Goal: Use online tool/utility

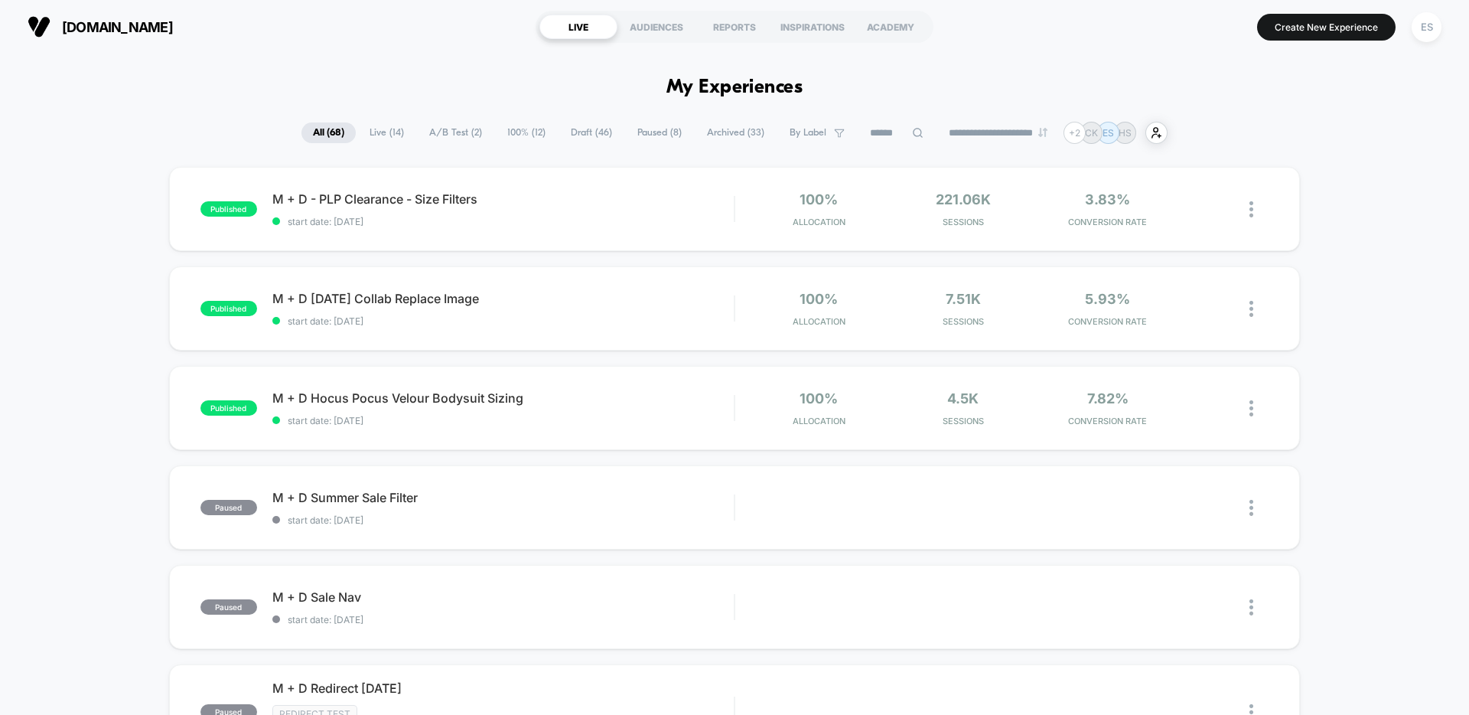
click at [513, 139] on span "100% ( 12 )" at bounding box center [526, 132] width 61 height 21
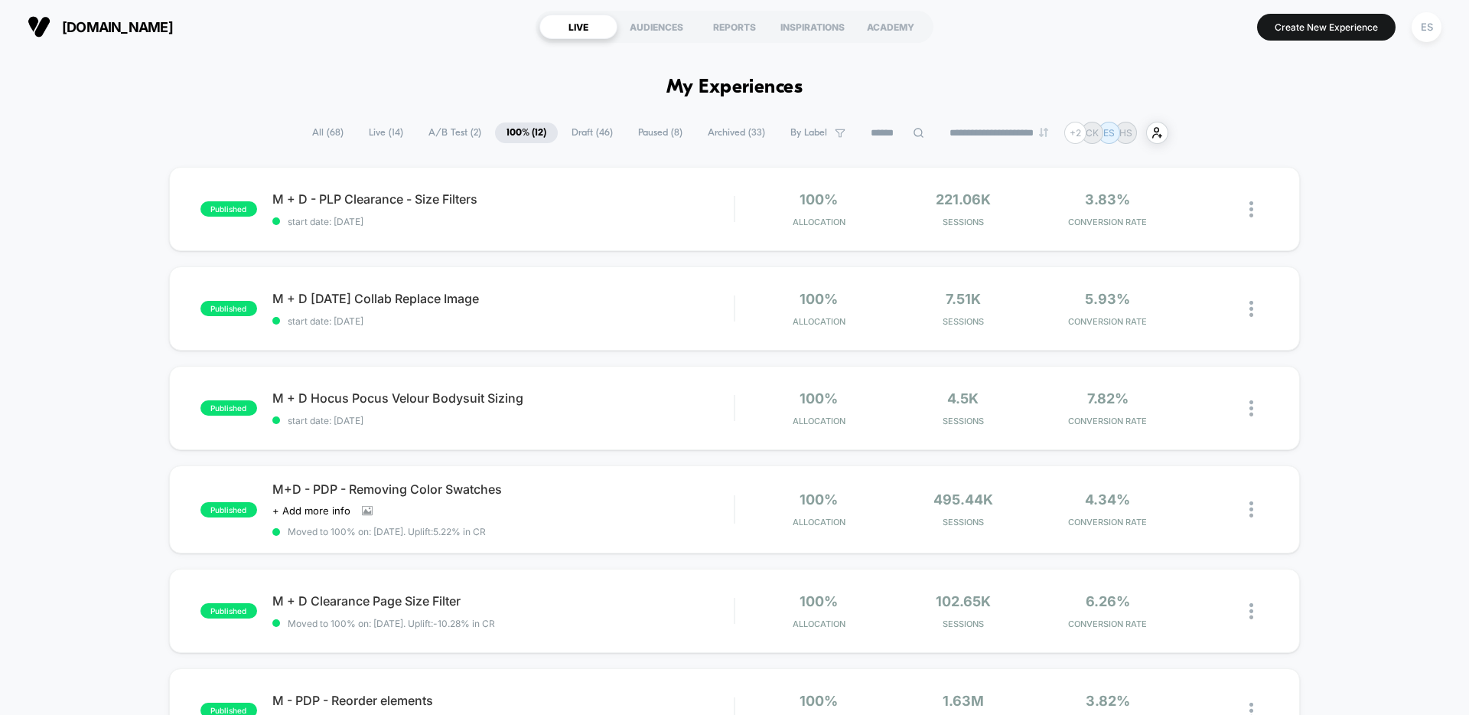
scroll to position [116, 0]
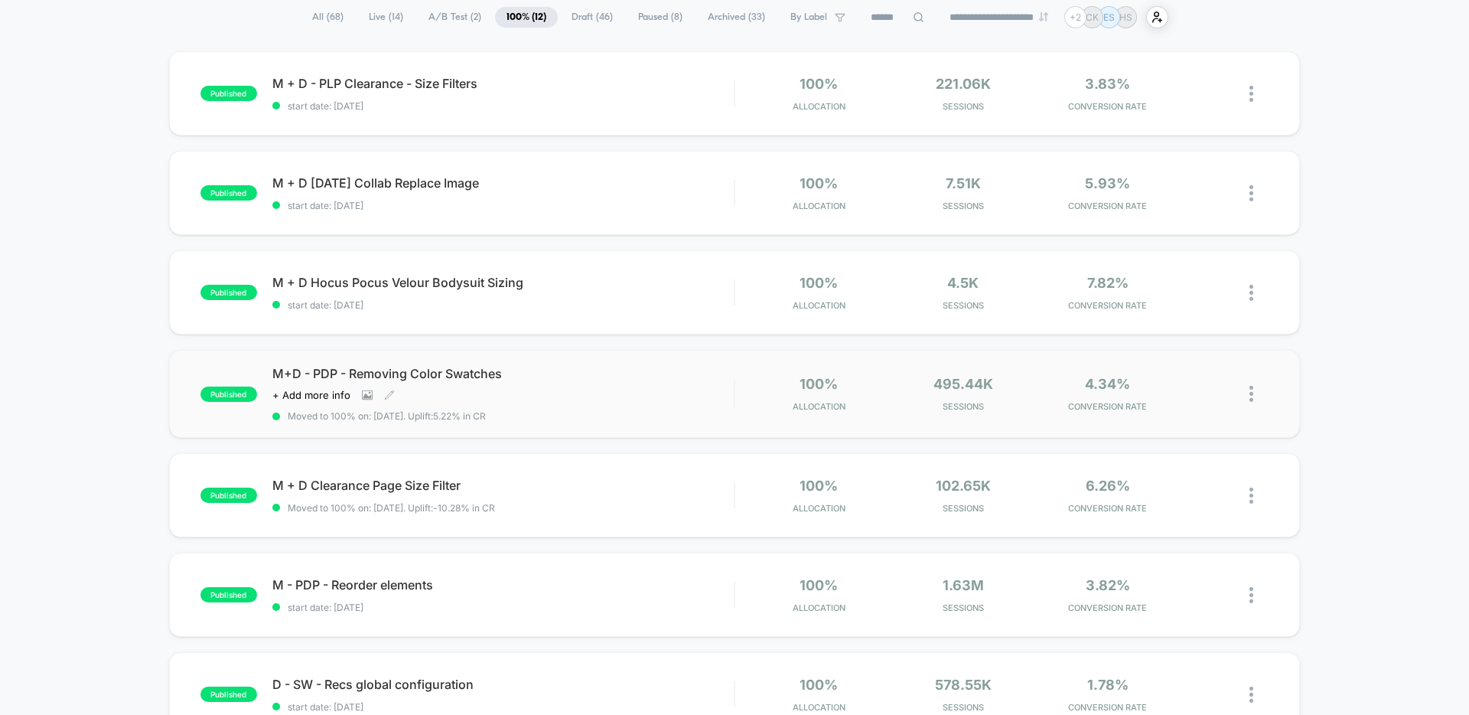
click at [447, 376] on span "M+D - PDP - Removing Color Swatches" at bounding box center [502, 373] width 461 height 15
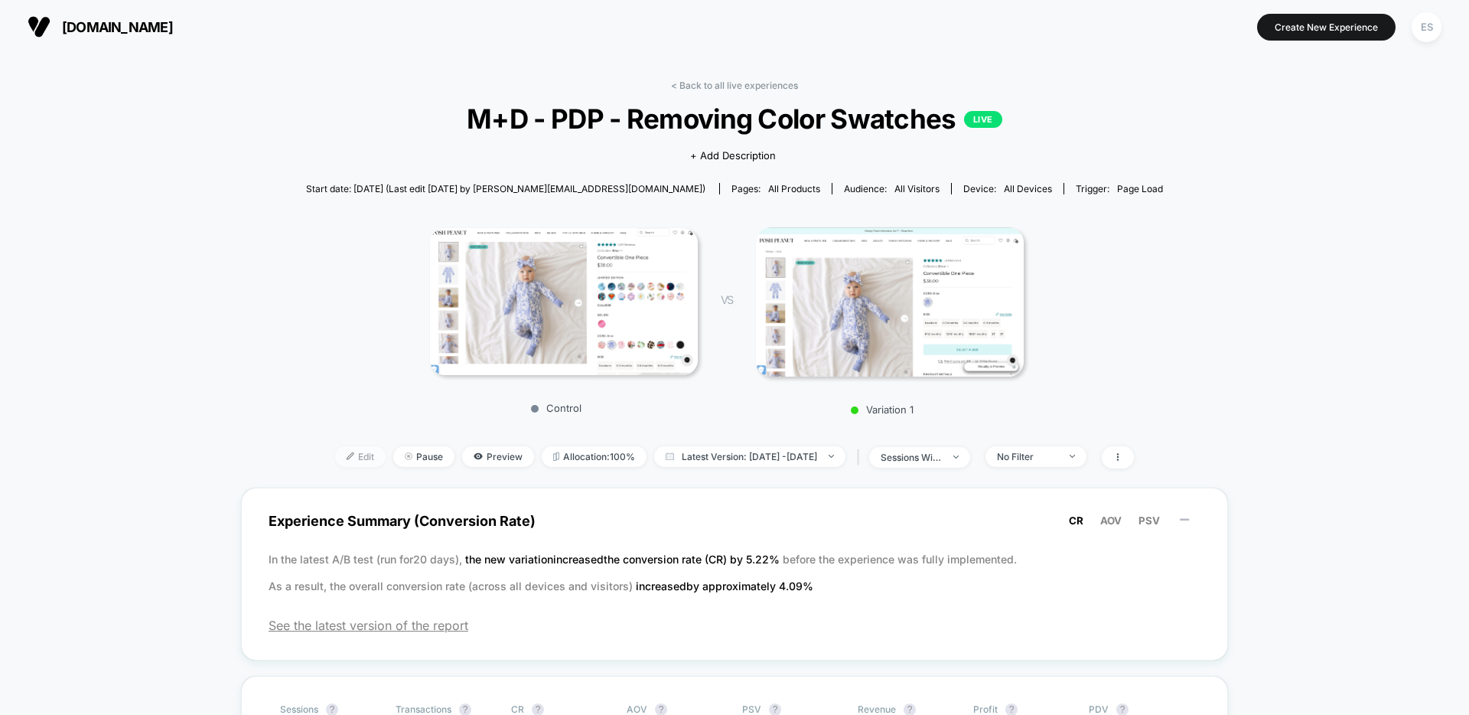
click at [337, 461] on span "Edit" at bounding box center [360, 456] width 51 height 21
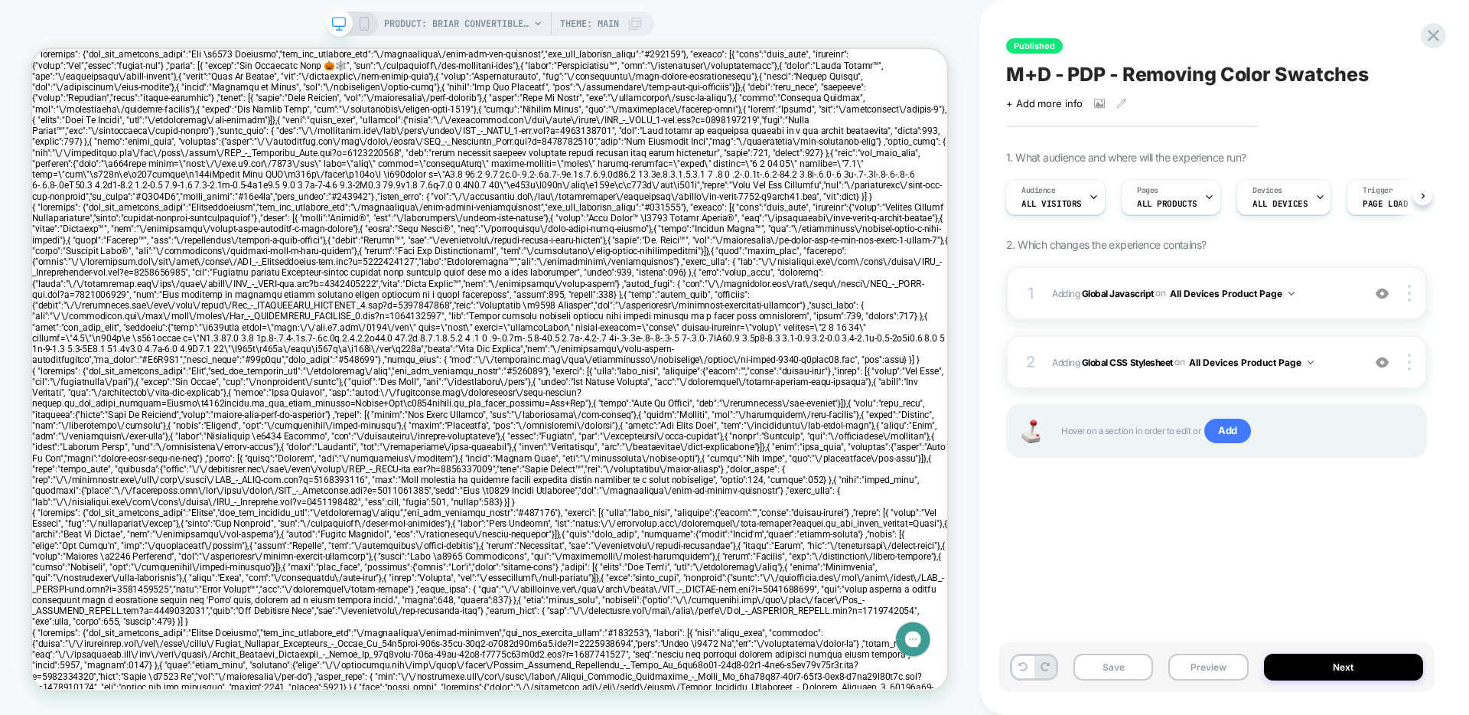
click at [1200, 294] on button "All Devices Product Page" at bounding box center [1232, 293] width 125 height 19
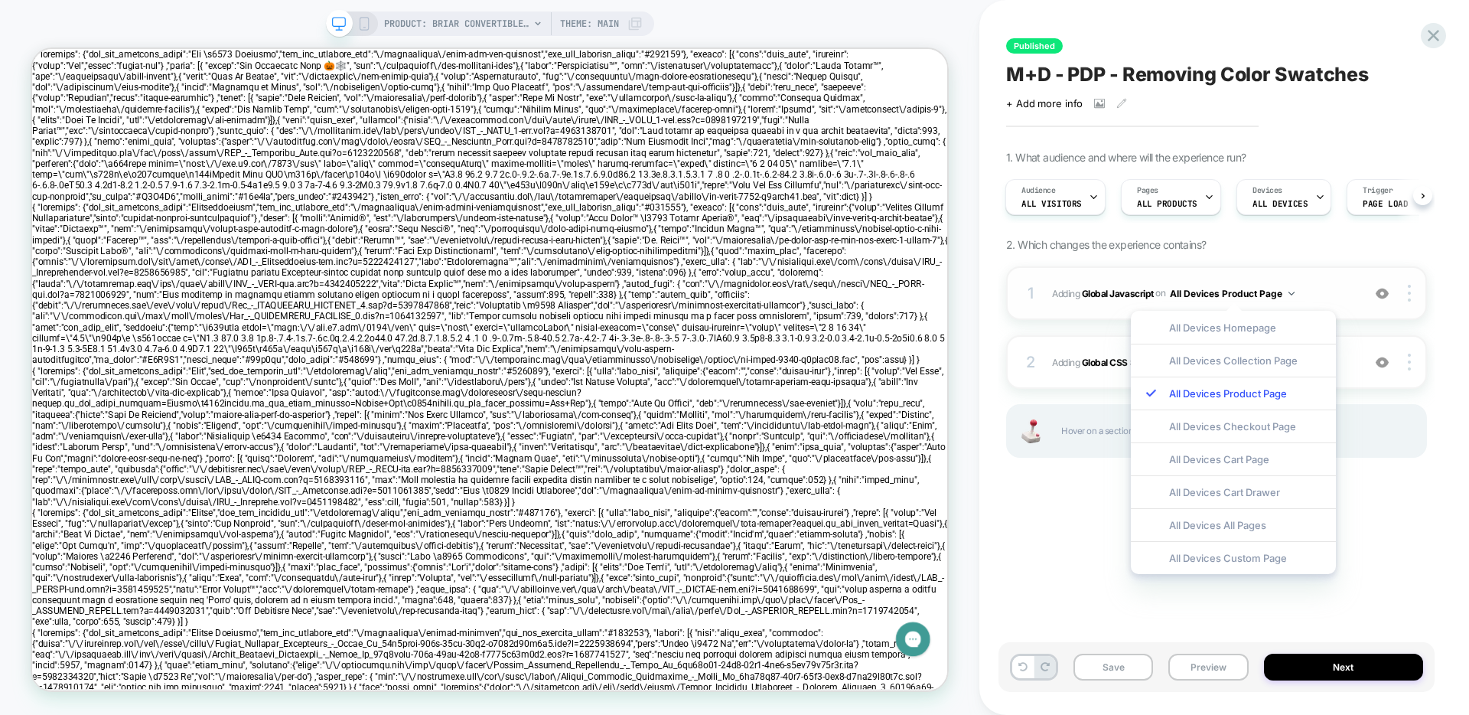
click at [1295, 292] on img at bounding box center [1292, 294] width 6 height 4
click at [1329, 287] on span "Adding Global Javascript on All Devices Product Page" at bounding box center [1203, 293] width 302 height 19
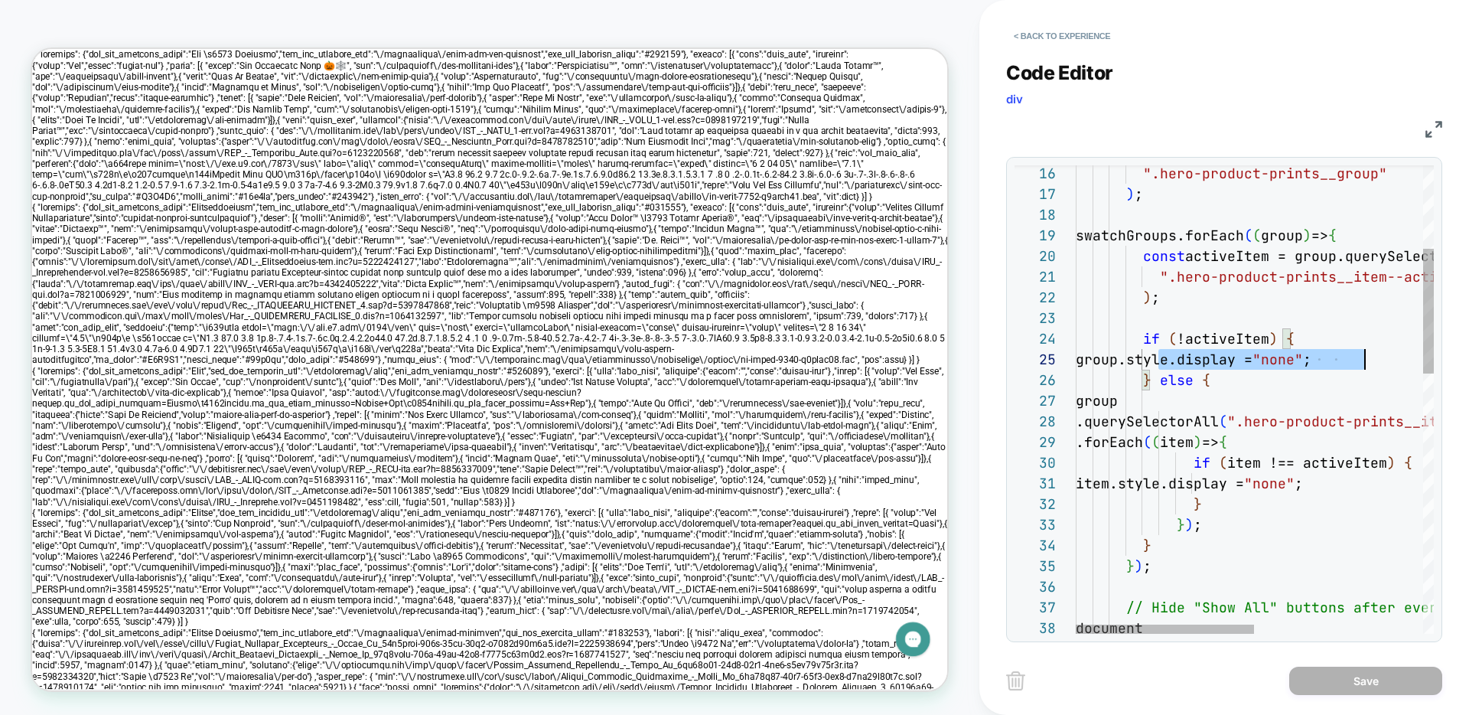
scroll to position [83, 322]
drag, startPoint x: 1158, startPoint y: 357, endPoint x: 1416, endPoint y: 353, distance: 257.9
click at [1416, 353] on div "document } ) ; } } ) ; // Hide "Show All" buttons after everything is don e .qu…" at bounding box center [1424, 727] width 696 height 1749
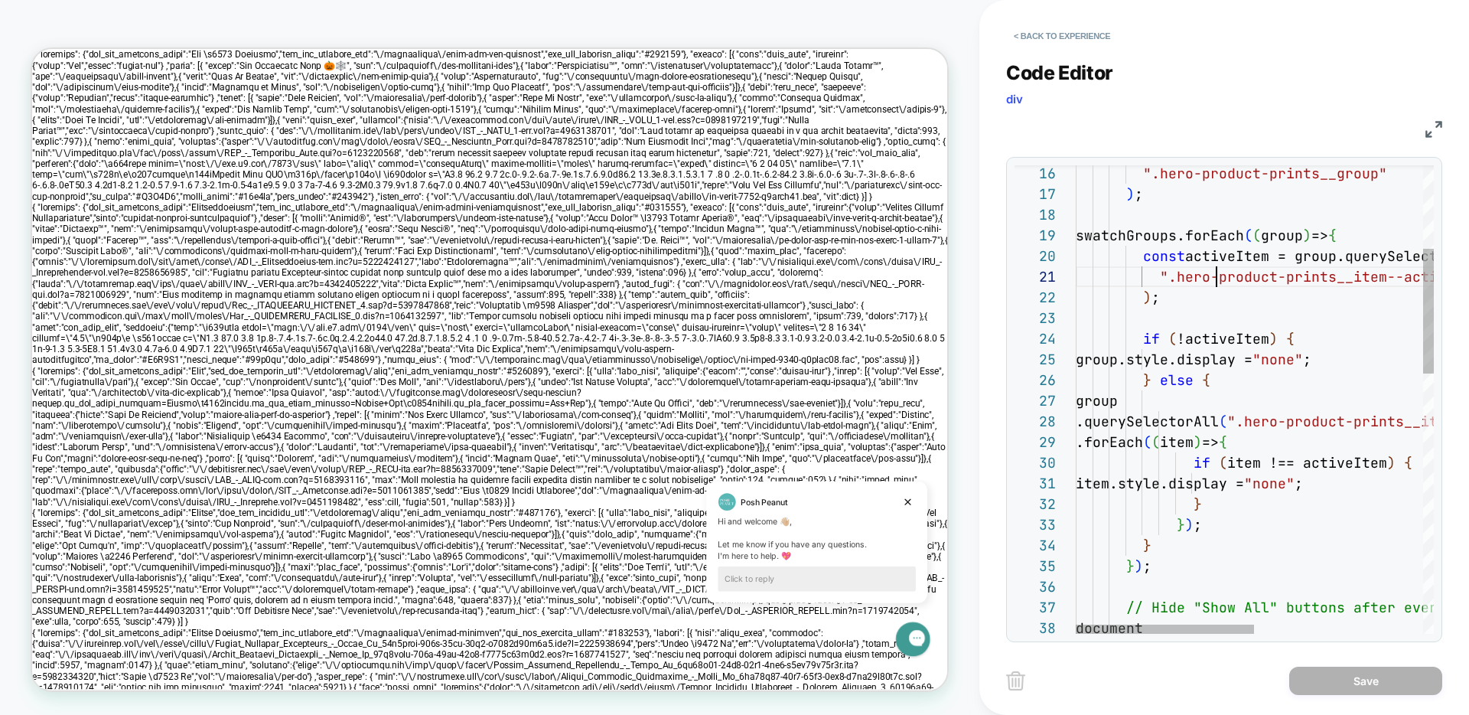
click at [1214, 285] on div "document } ) ; } } ) ; // Hide "Show All" buttons after everything is don e .qu…" at bounding box center [1424, 727] width 696 height 1749
type textarea "**********"
